Goal: Information Seeking & Learning: Learn about a topic

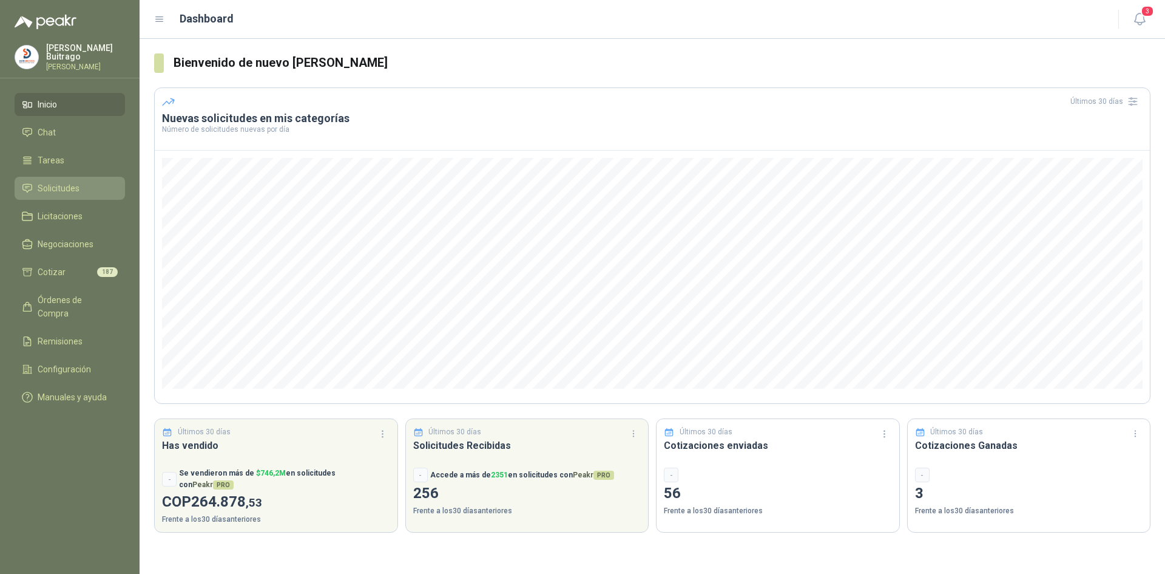
click at [69, 188] on span "Solicitudes" at bounding box center [59, 187] width 42 height 13
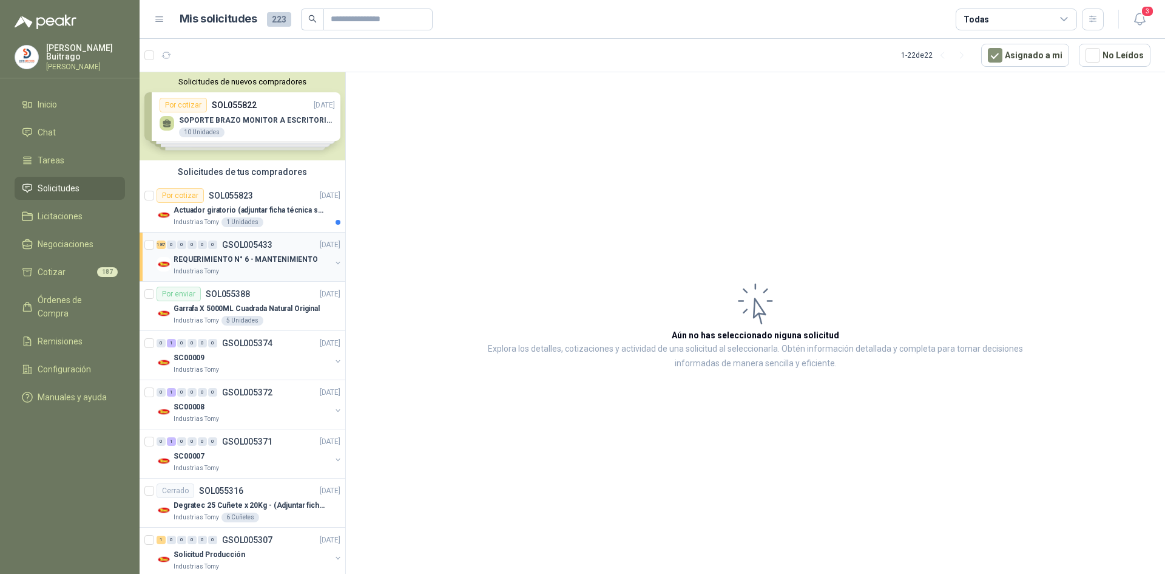
click at [308, 270] on div "Industrias Tomy" at bounding box center [252, 271] width 157 height 10
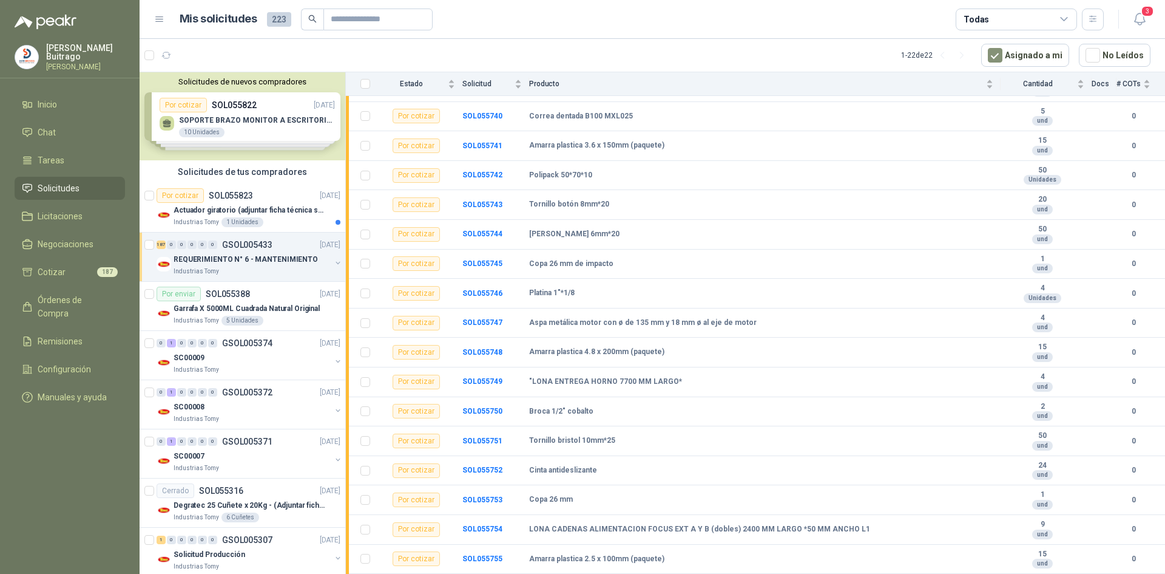
scroll to position [2866, 0]
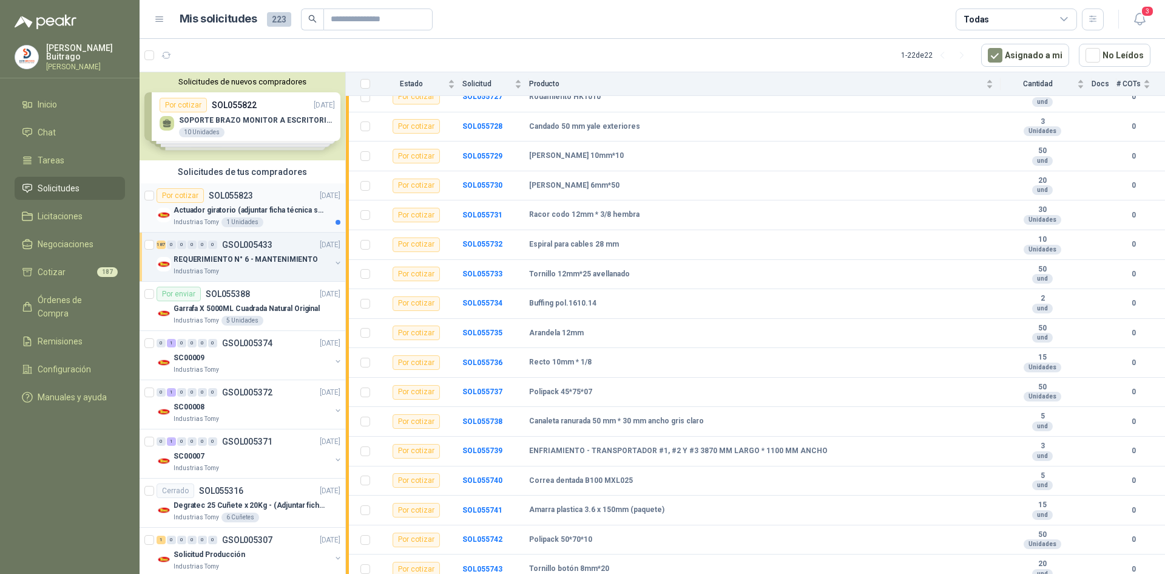
click at [285, 203] on div "Actuador giratorio (adjuntar ficha técnica si es diferente a festo)" at bounding box center [257, 210] width 167 height 15
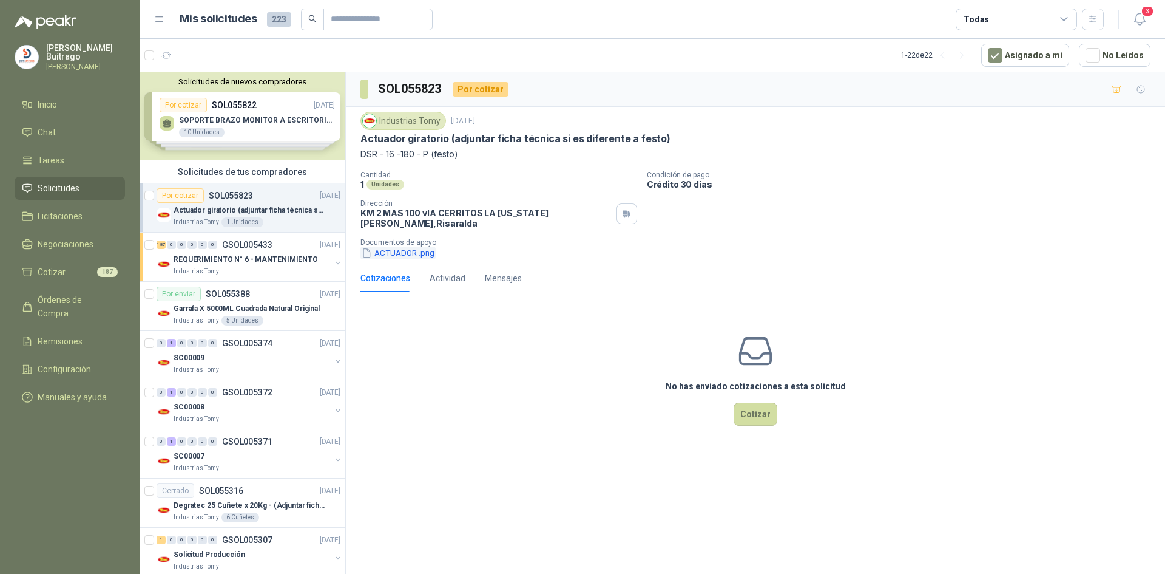
click at [407, 246] on button "ACTUADOR .png" at bounding box center [398, 252] width 75 height 13
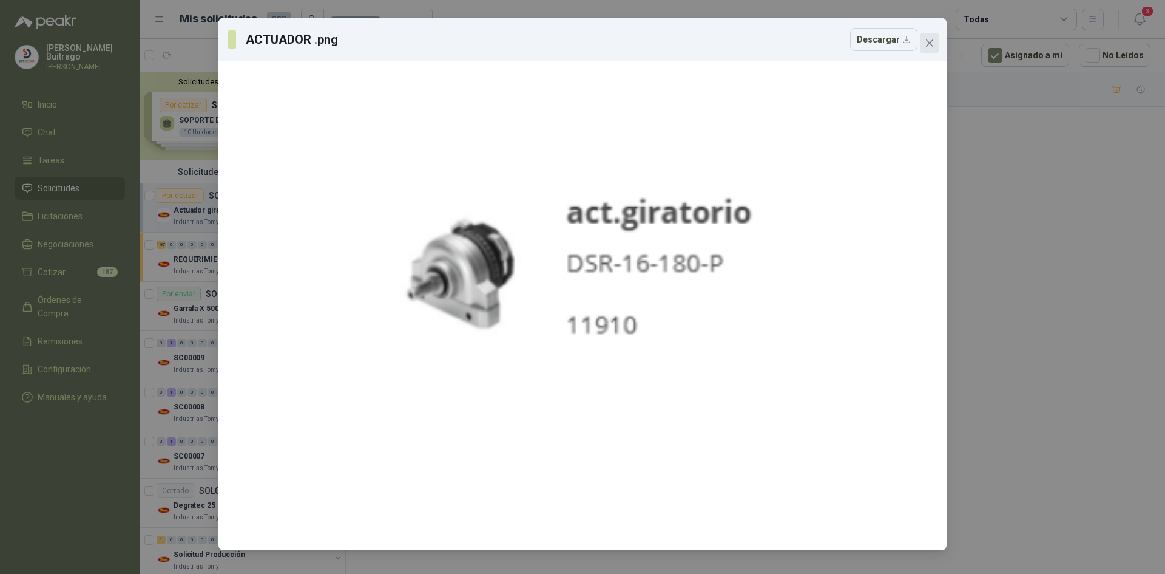
click at [934, 43] on icon "close" at bounding box center [930, 43] width 10 height 10
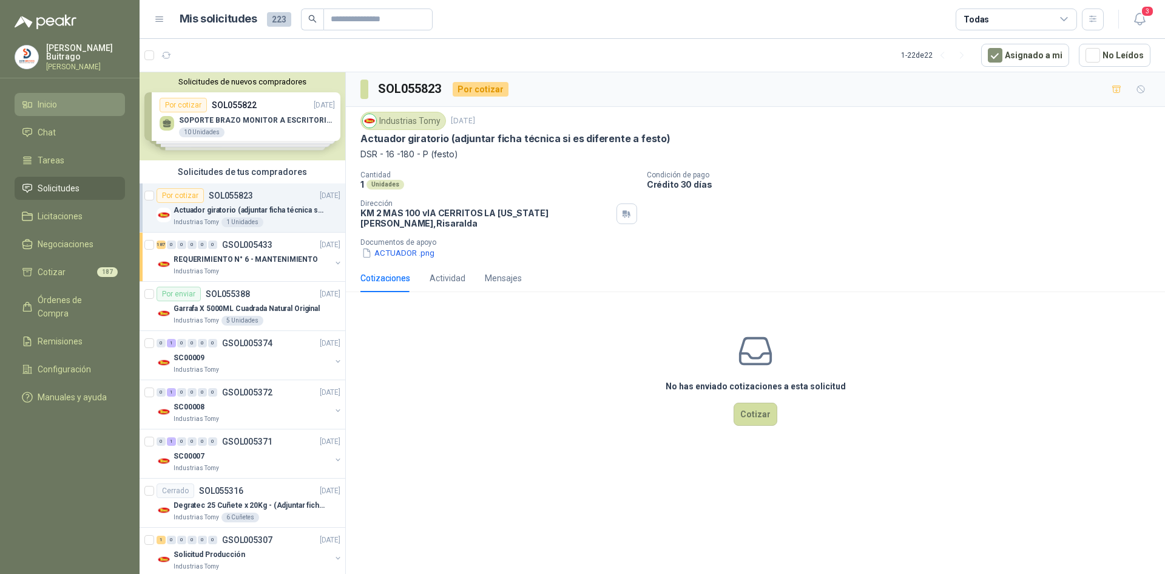
click at [47, 103] on span "Inicio" at bounding box center [47, 104] width 19 height 13
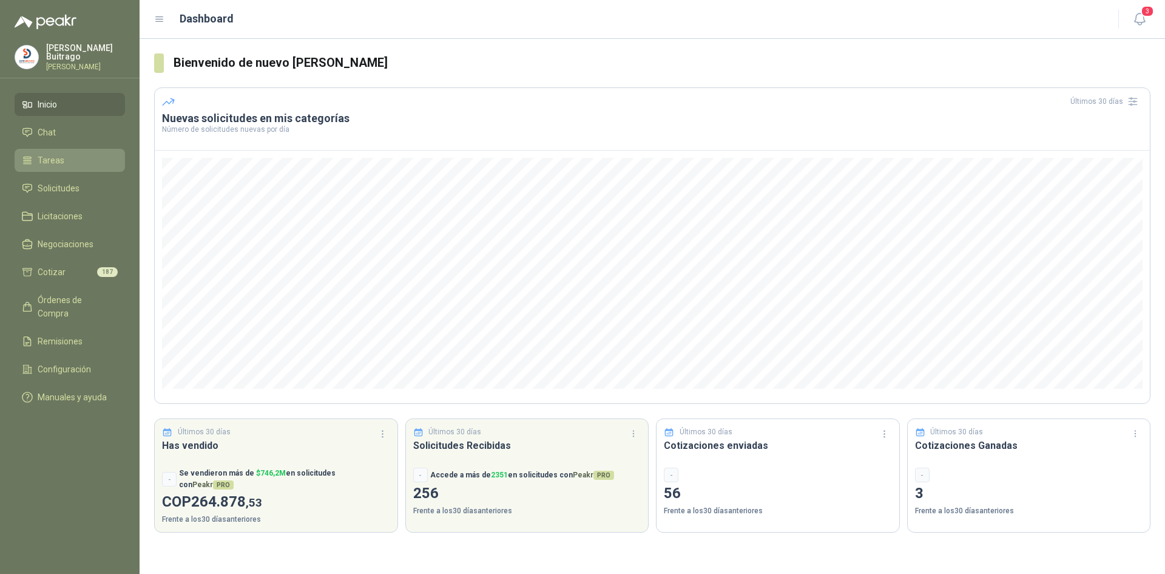
click at [62, 158] on span "Tareas" at bounding box center [51, 160] width 27 height 13
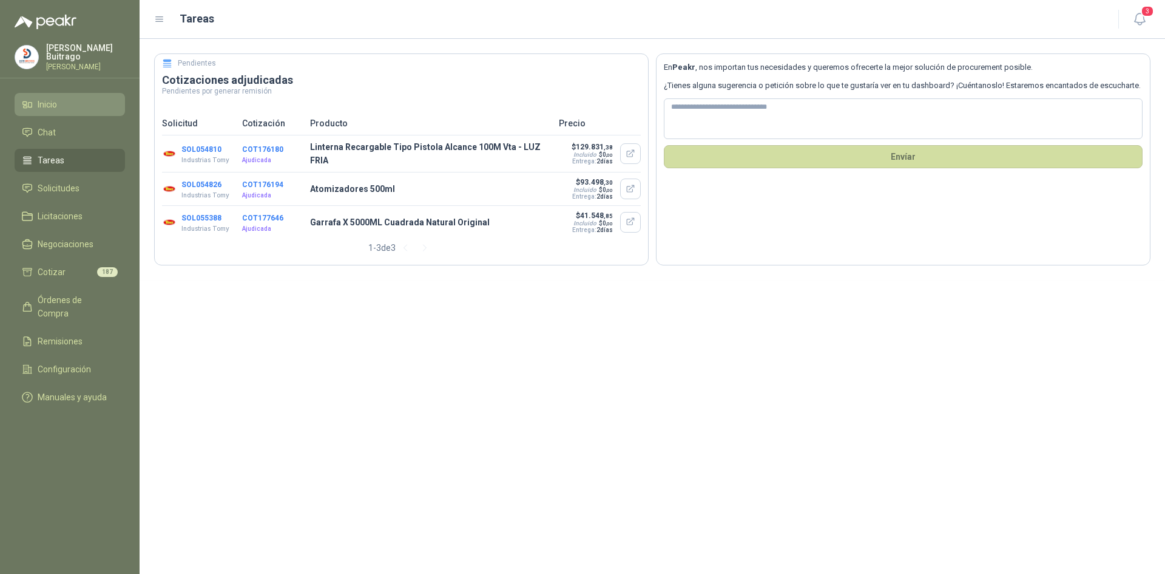
click at [44, 102] on span "Inicio" at bounding box center [47, 104] width 19 height 13
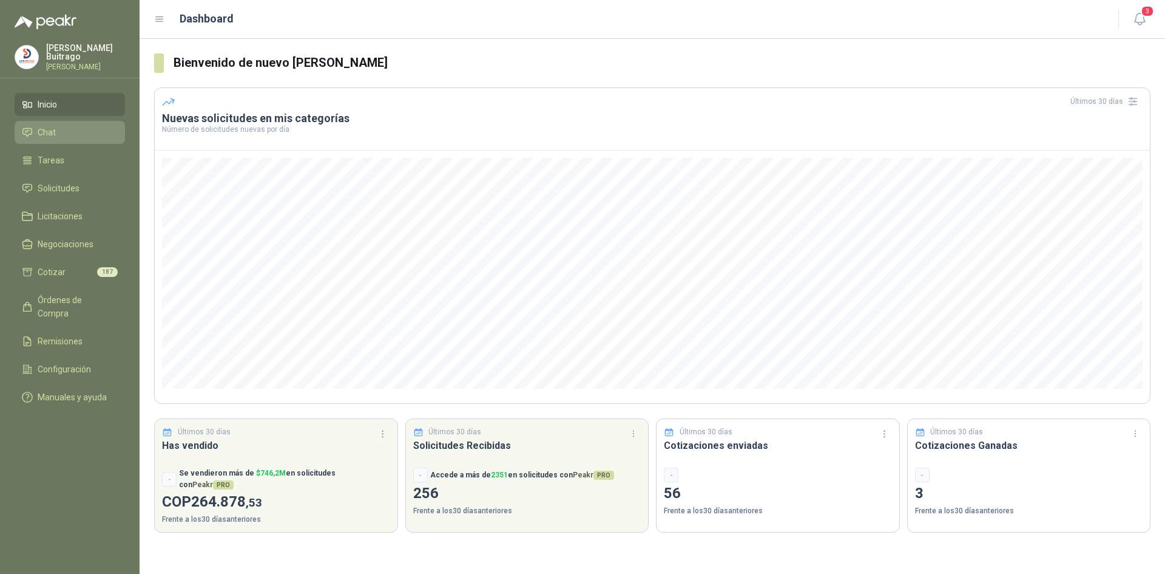
click at [51, 130] on span "Chat" at bounding box center [47, 132] width 18 height 13
